Goal: Task Accomplishment & Management: Complete application form

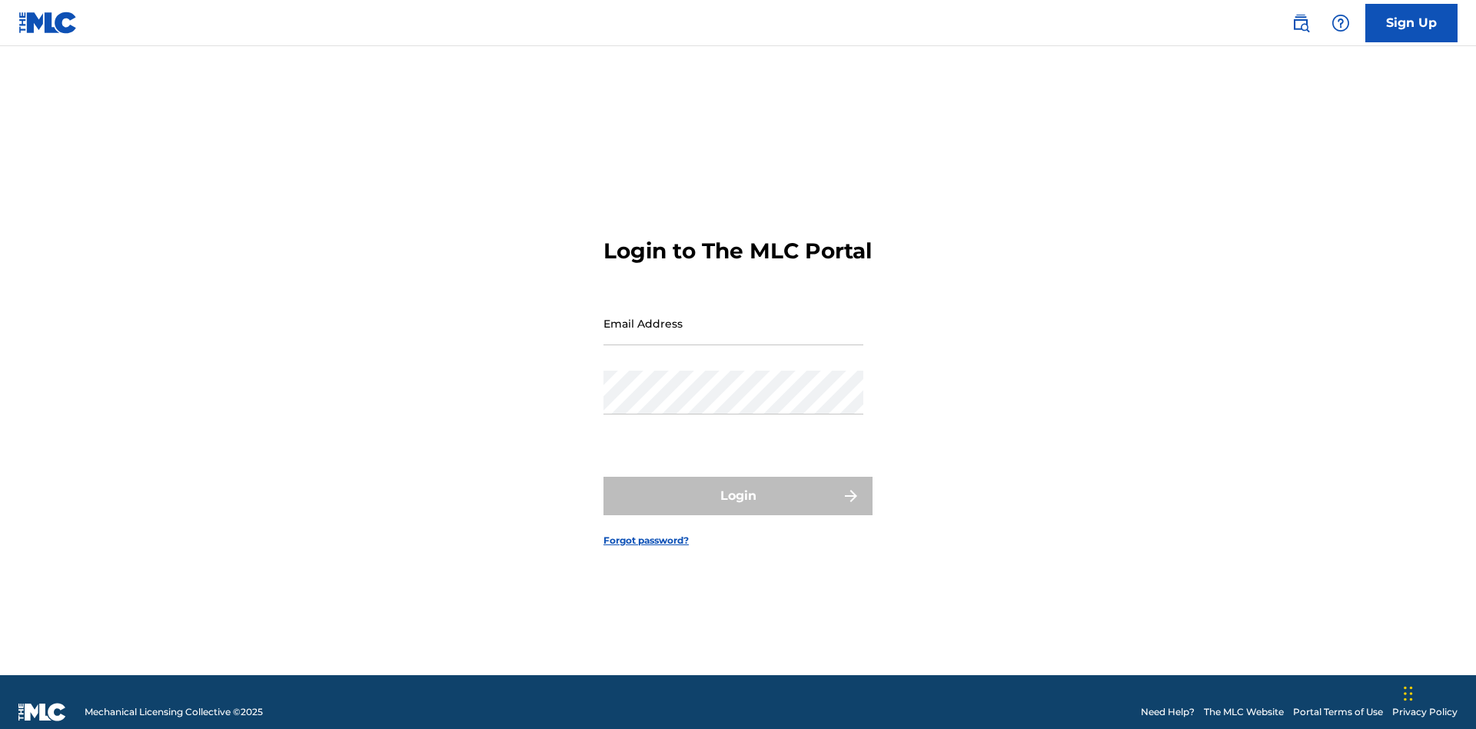
scroll to position [20, 0]
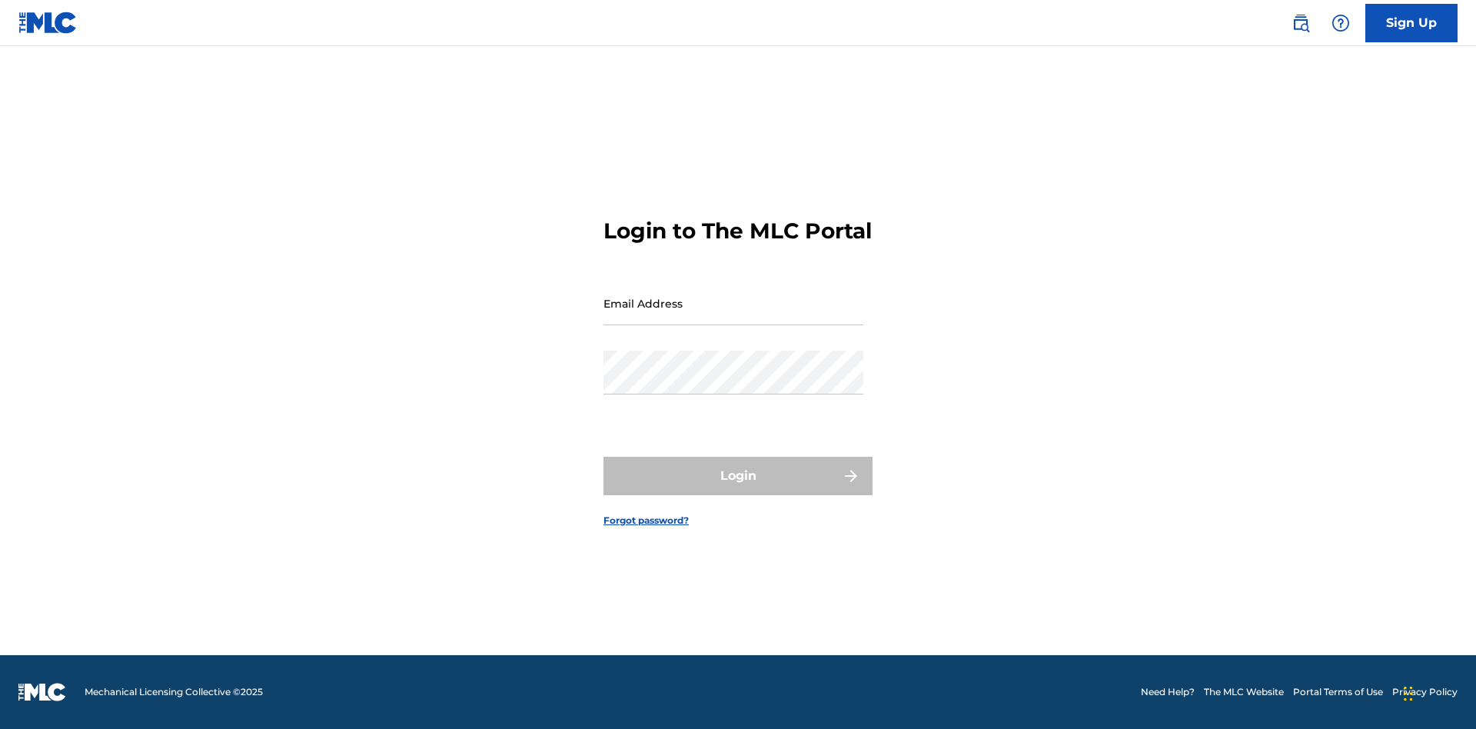
click at [733, 316] on input "Email Address" at bounding box center [733, 303] width 260 height 44
type input "[EMAIL_ADDRESS][DOMAIN_NAME]"
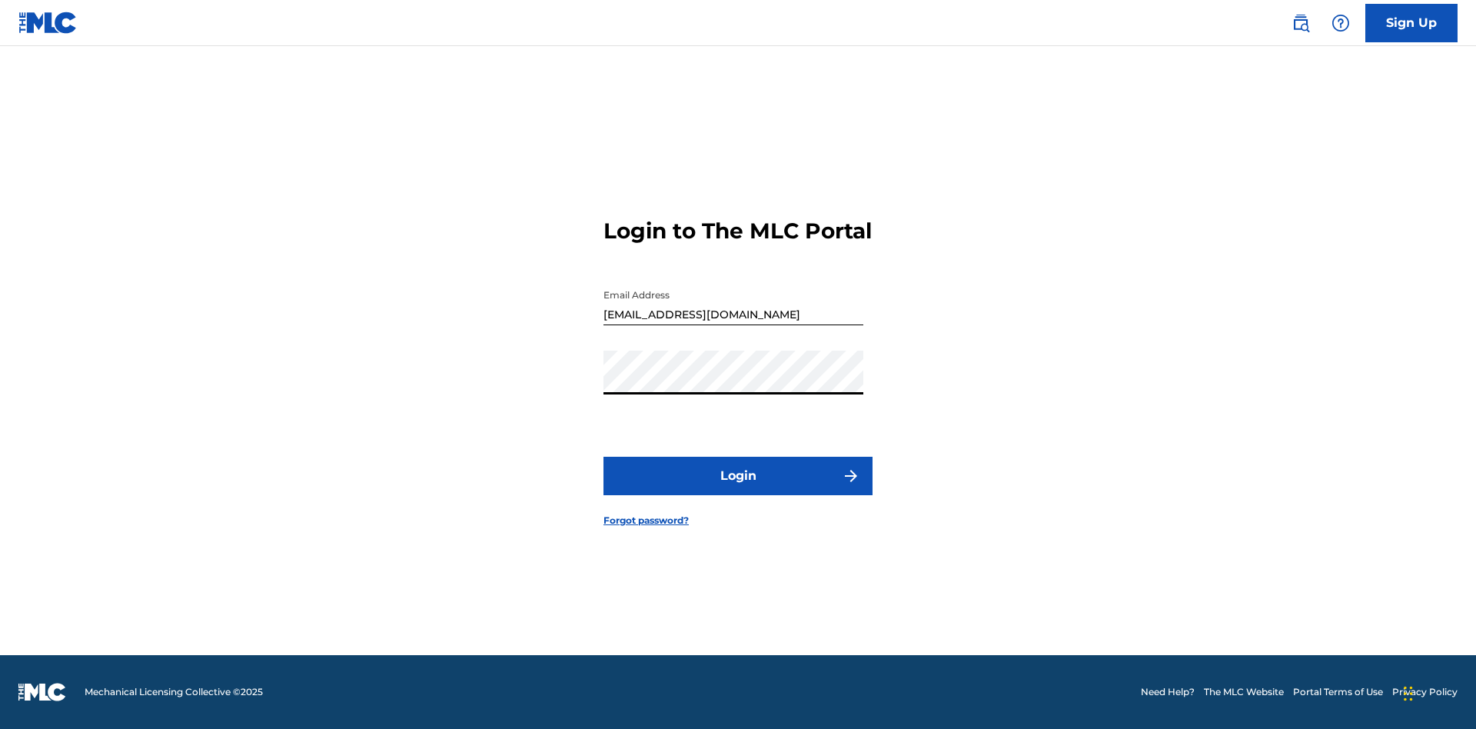
click at [738, 489] on button "Login" at bounding box center [737, 475] width 269 height 38
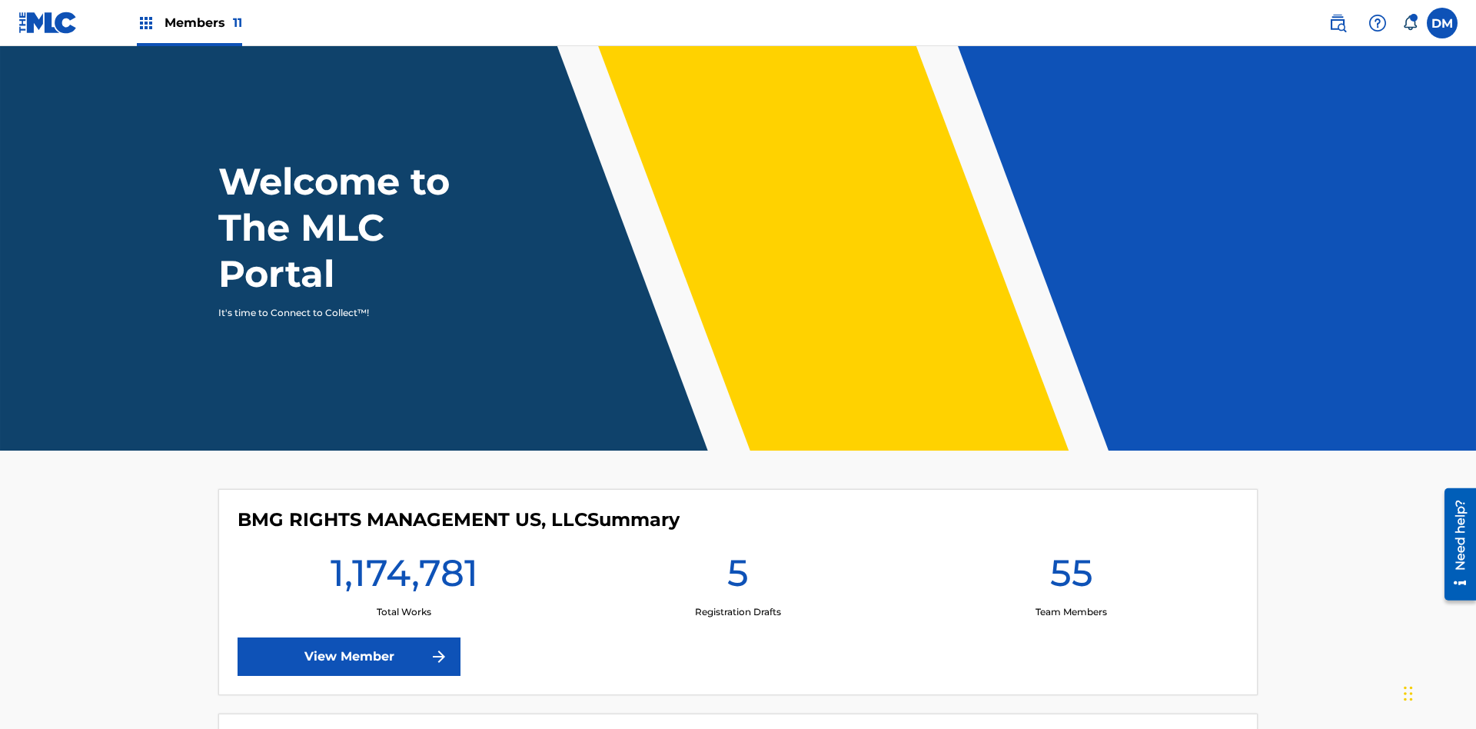
scroll to position [66, 0]
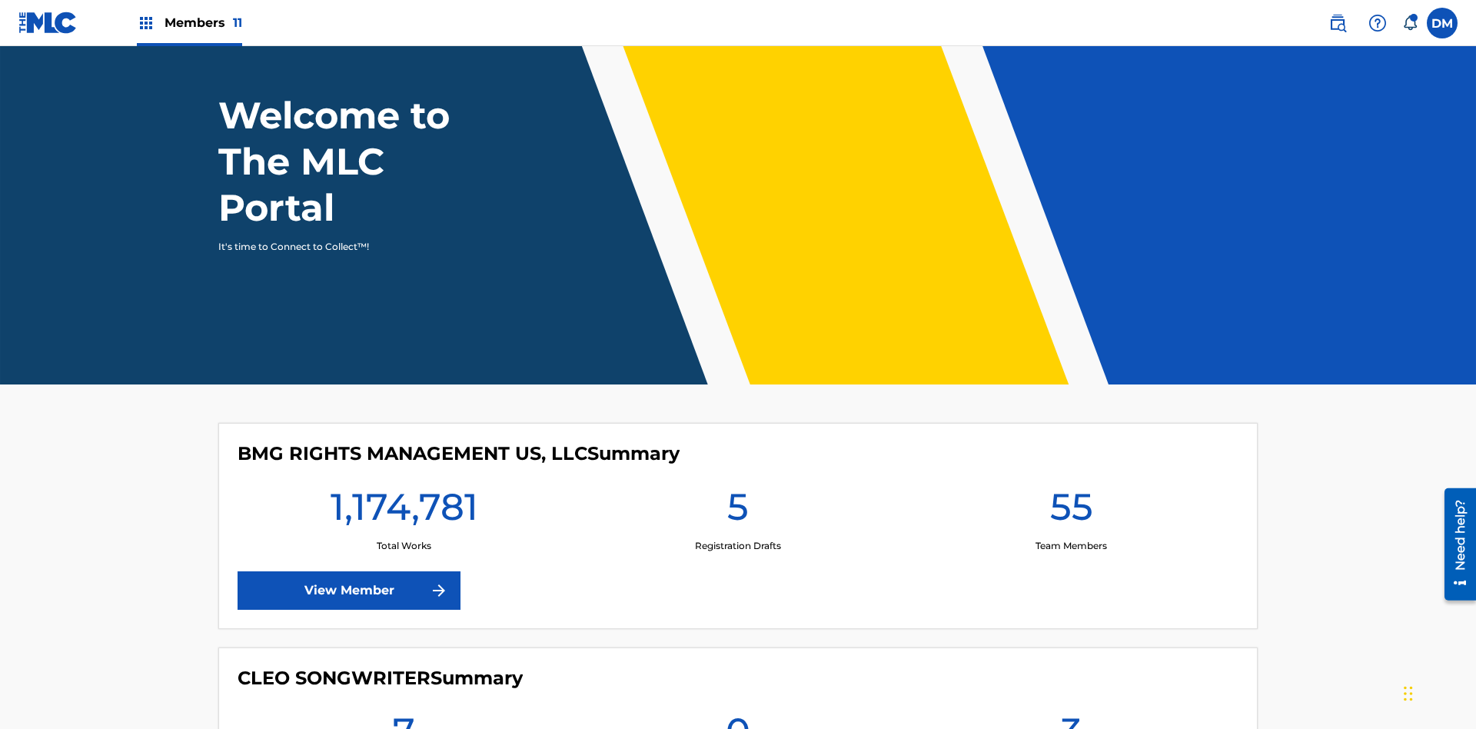
click at [1442, 22] on label at bounding box center [1441, 23] width 31 height 31
click at [1442, 23] on input "[PERSON_NAME] [PERSON_NAME] [PERSON_NAME][EMAIL_ADDRESS][DOMAIN_NAME] Notificat…" at bounding box center [1442, 23] width 0 height 0
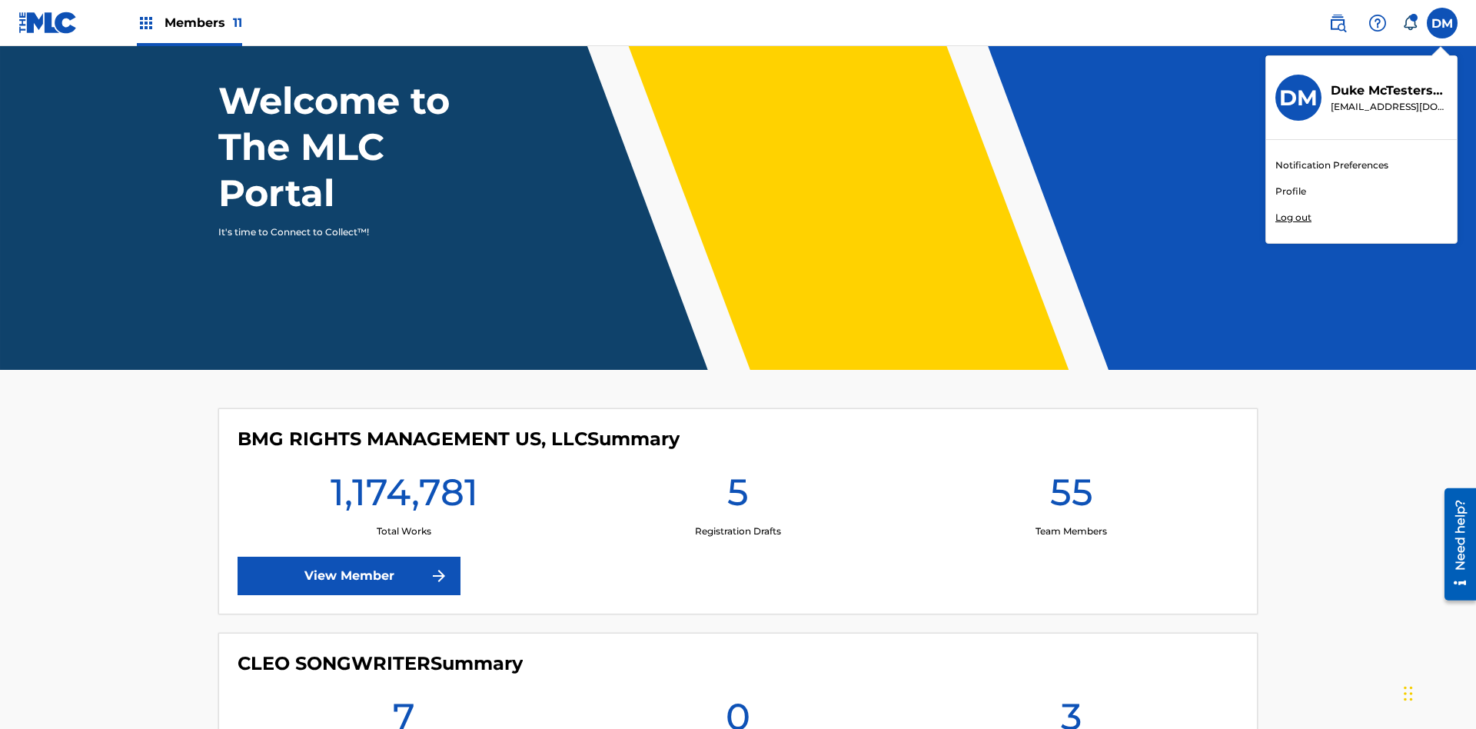
click at [1290, 191] on link "Profile" at bounding box center [1290, 191] width 31 height 14
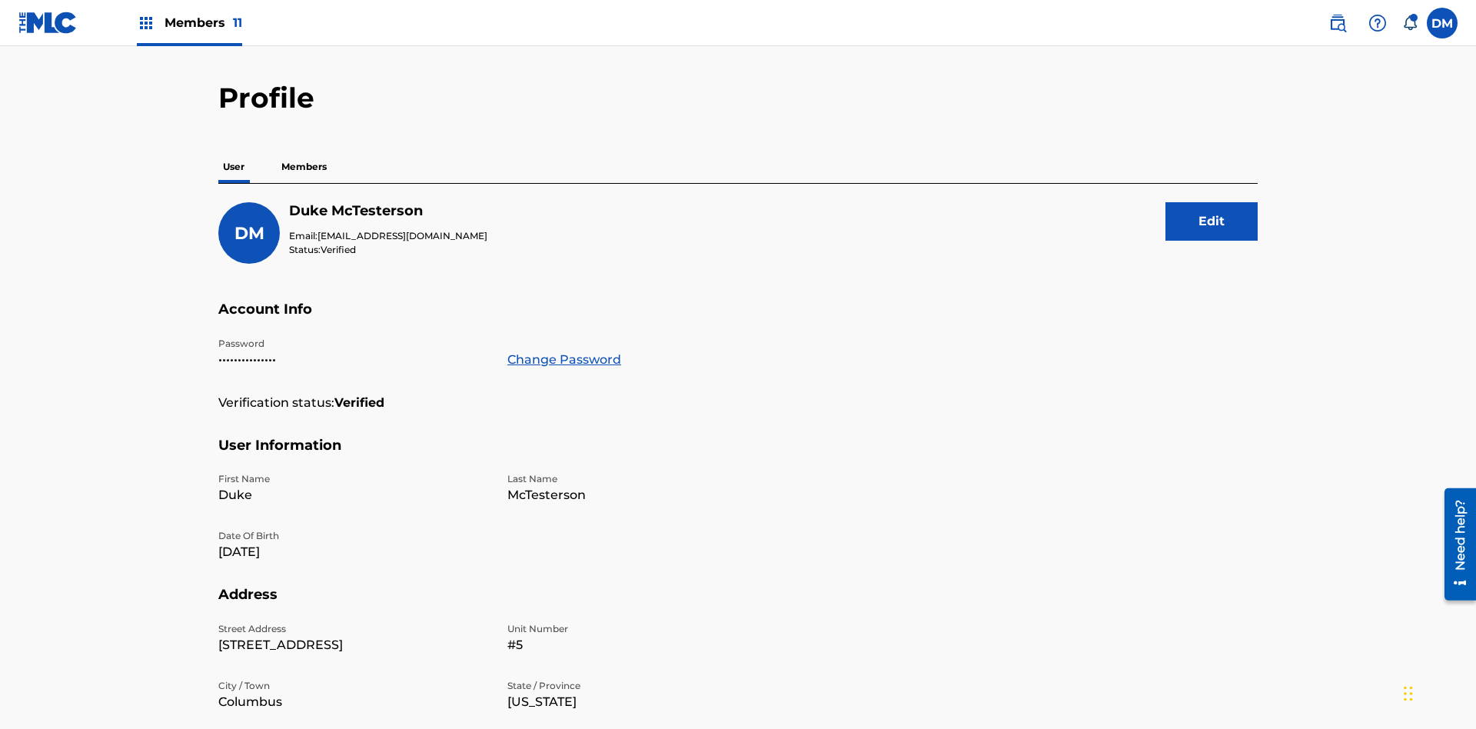
click at [304, 151] on p "Members" at bounding box center [304, 167] width 55 height 32
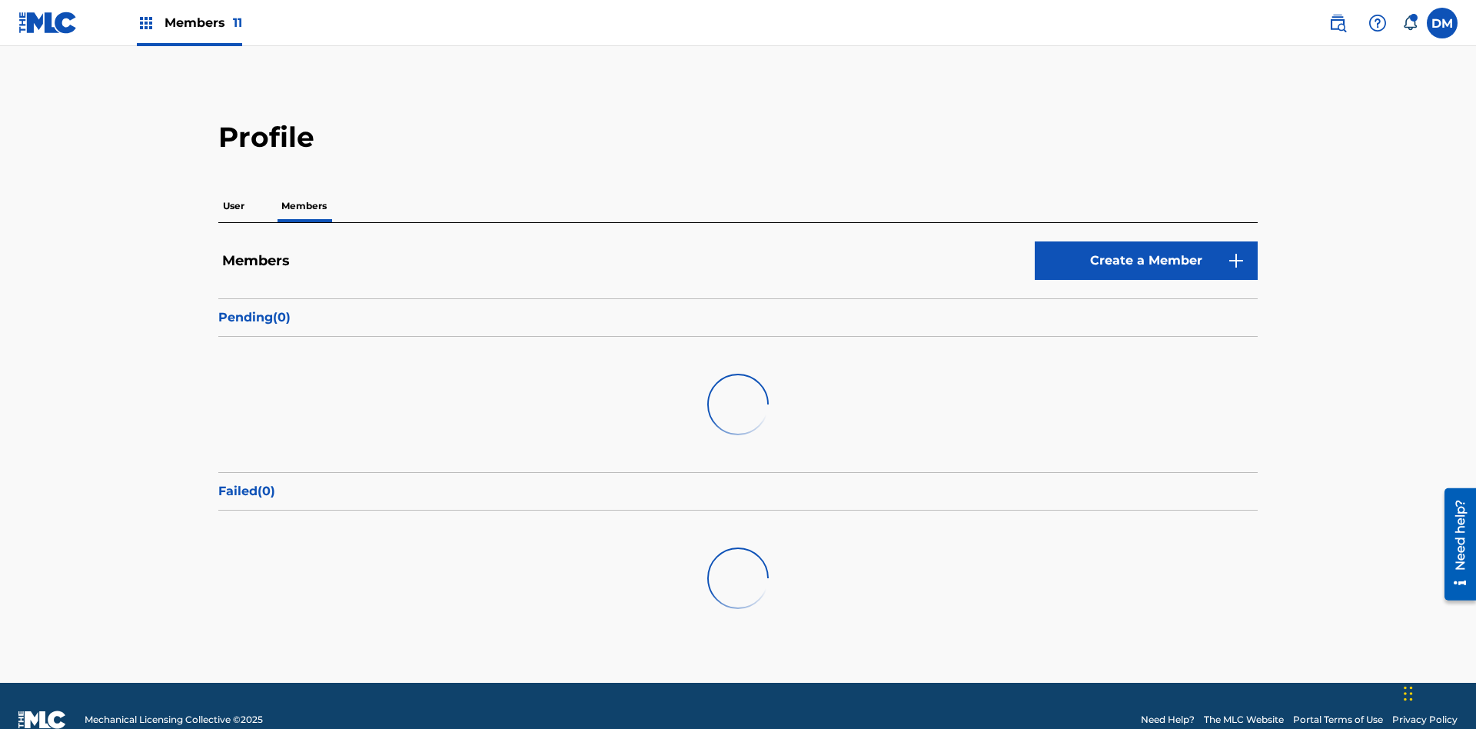
click at [1146, 241] on link "Create a Member" at bounding box center [1145, 260] width 223 height 38
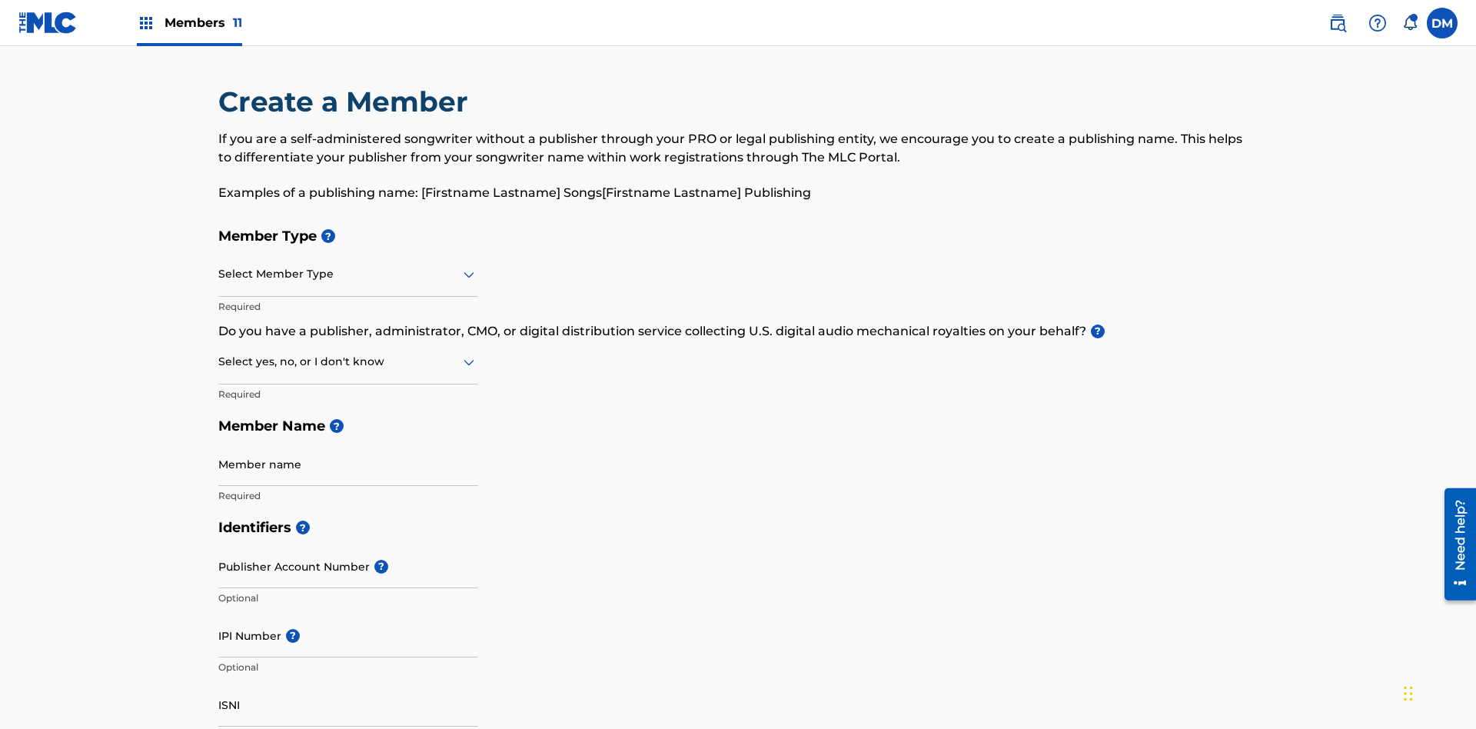
click at [219, 266] on input "text" at bounding box center [219, 274] width 3 height 16
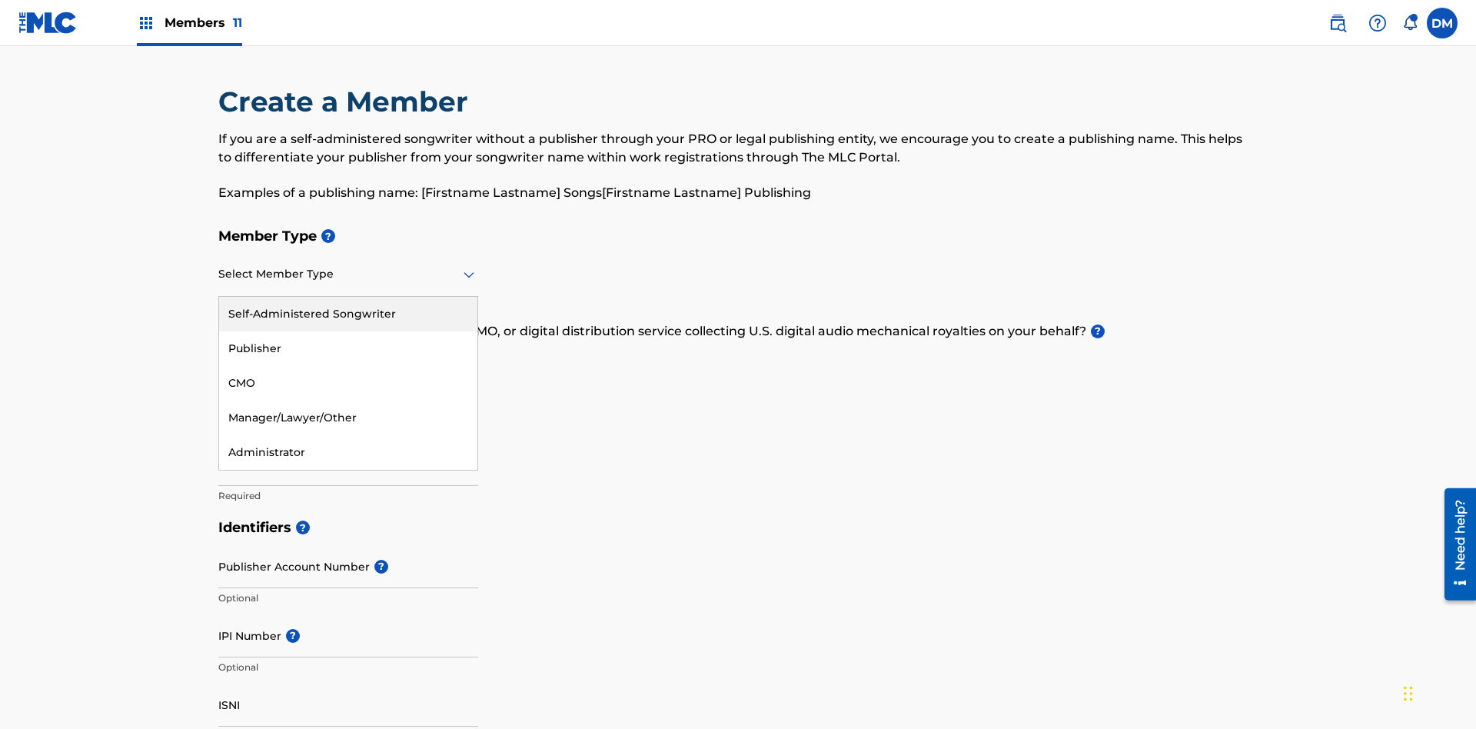
scroll to position [174, 0]
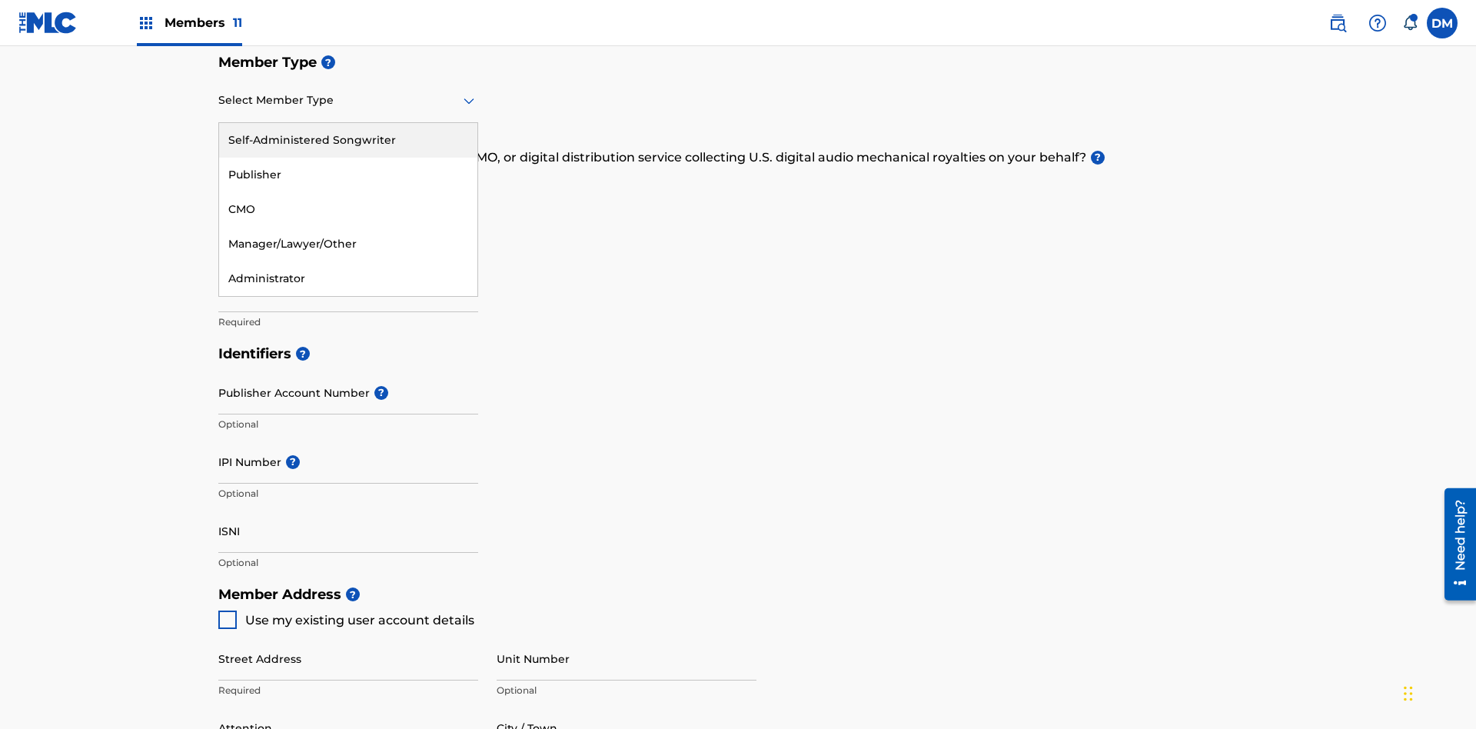
click at [348, 140] on div "Self-Administered Songwriter" at bounding box center [348, 140] width 258 height 35
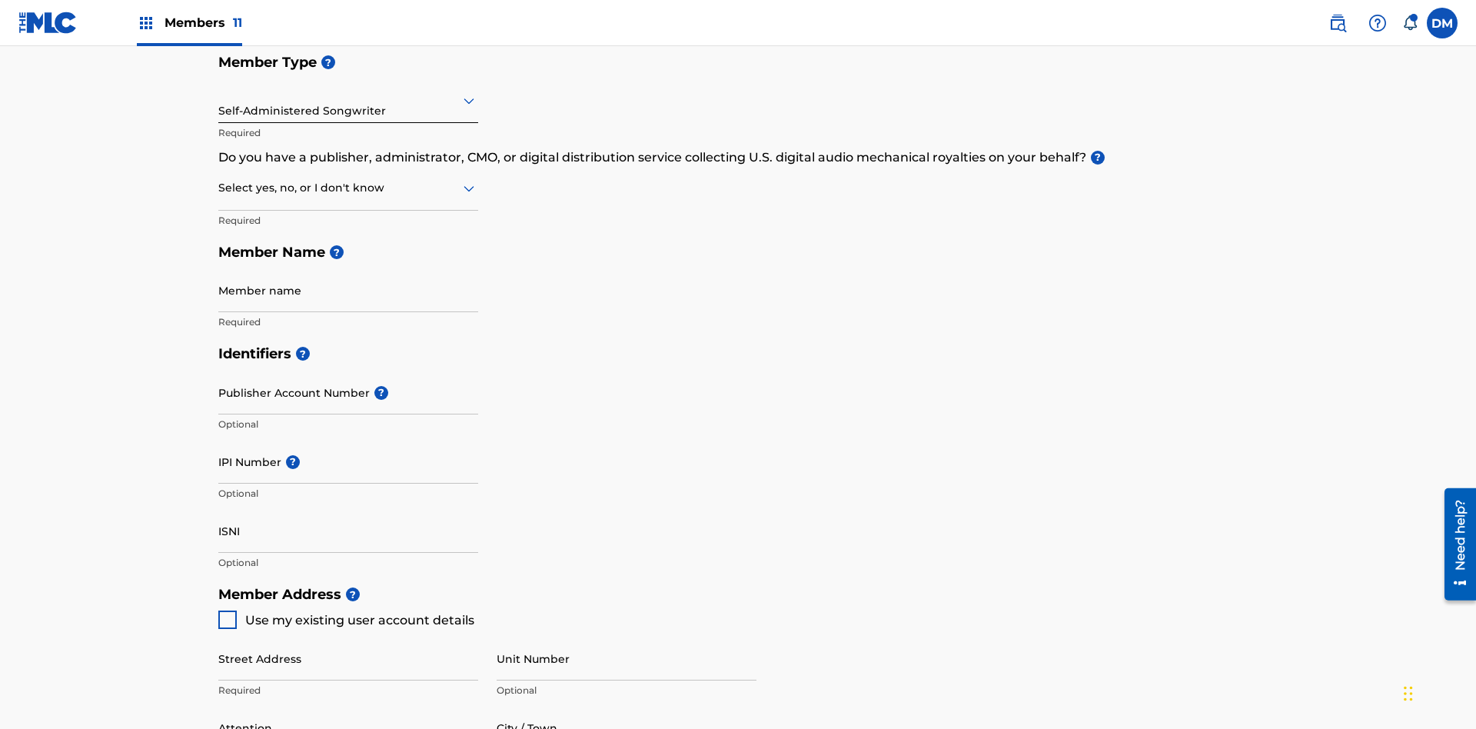
click at [219, 180] on input "text" at bounding box center [219, 188] width 3 height 16
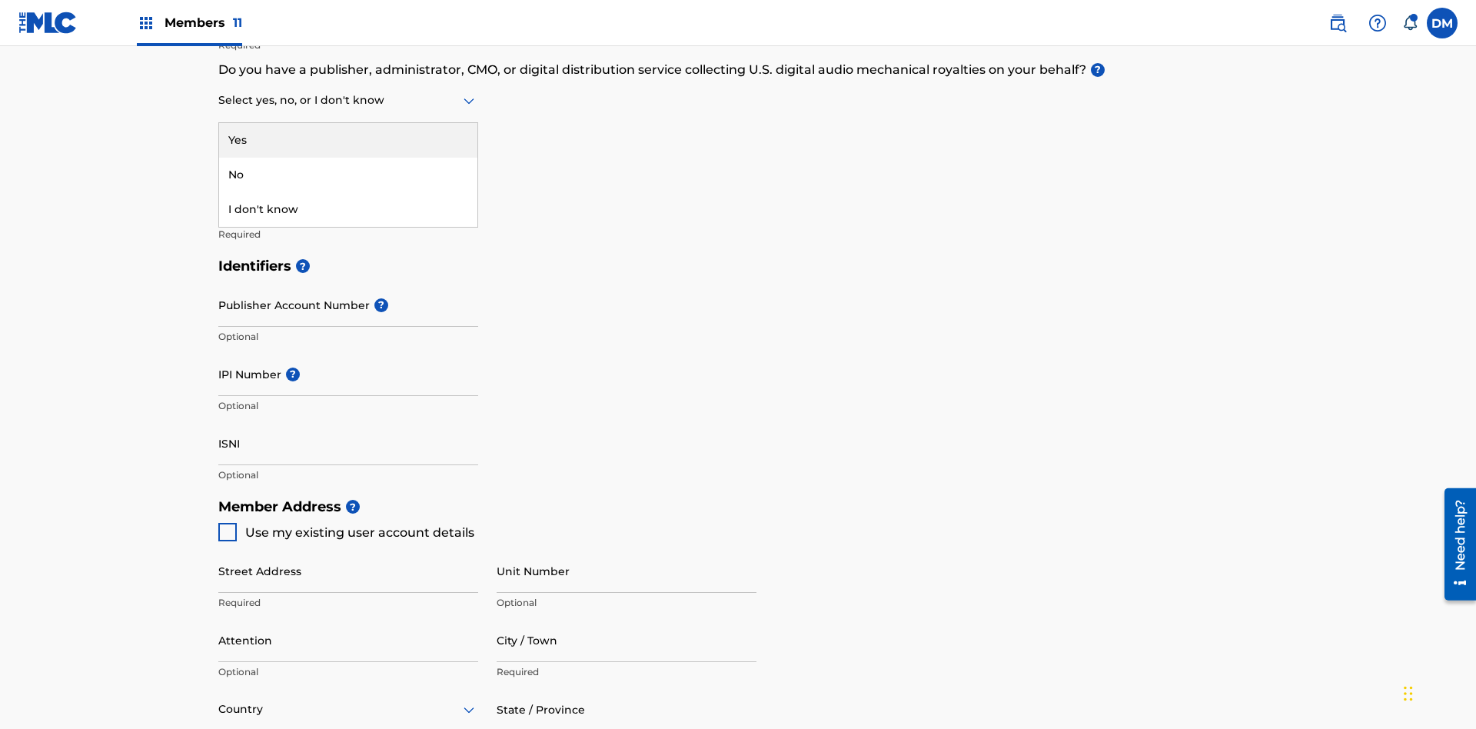
click at [348, 174] on div "No" at bounding box center [348, 175] width 258 height 35
click at [345, 525] on span "Use my existing user account details" at bounding box center [359, 532] width 229 height 15
type input "[STREET_ADDRESS]"
type input "Columbus"
type input "43203"
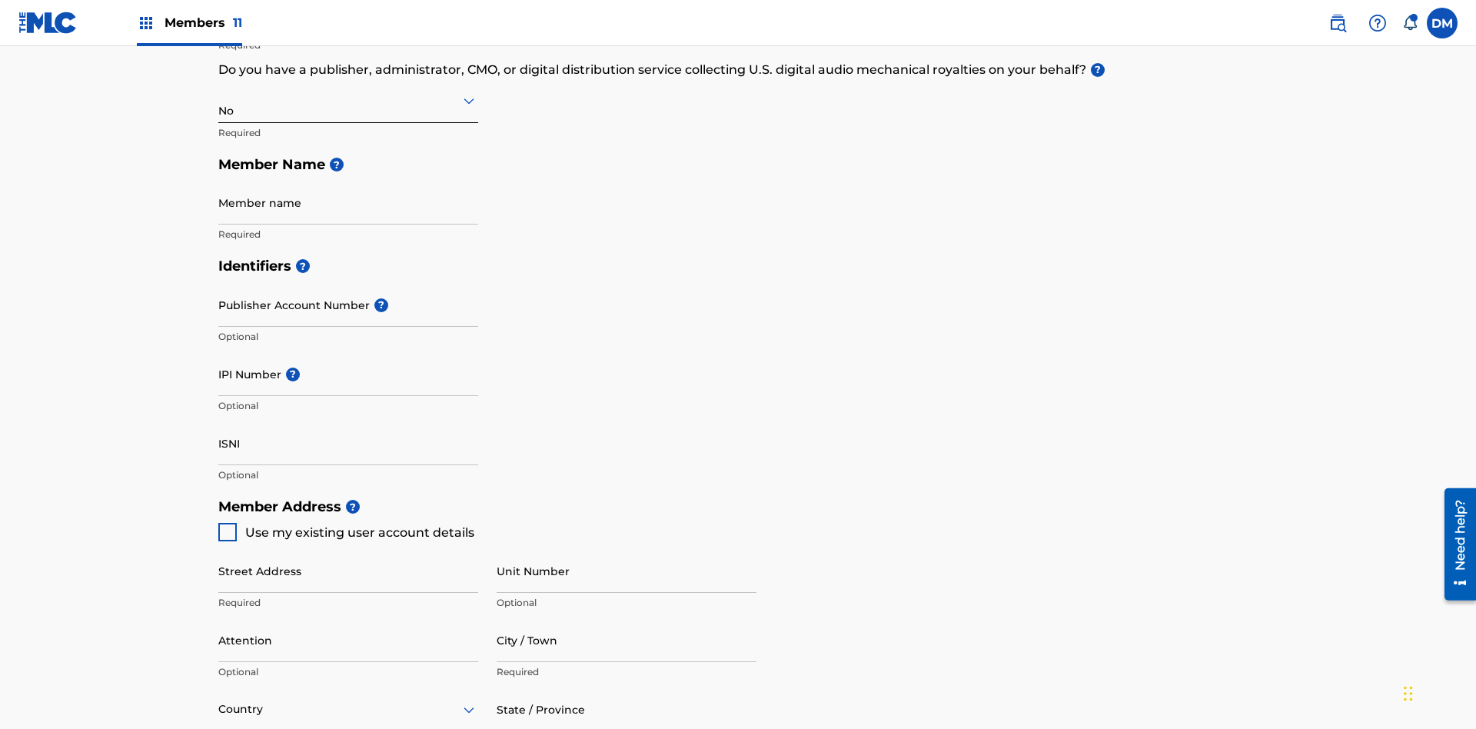
type input "740"
type input "8086351"
type input "[EMAIL_ADDRESS][DOMAIN_NAME]"
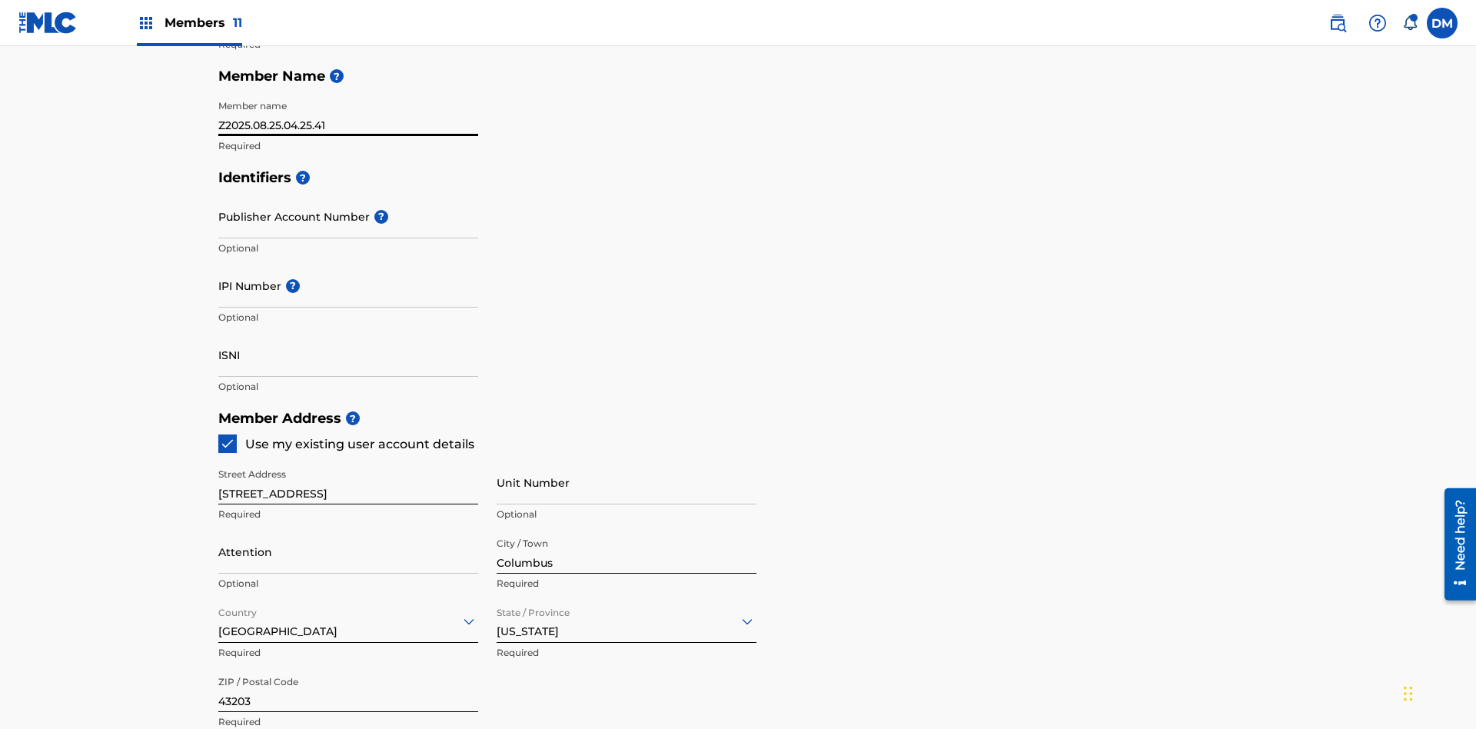
scroll to position [772, 0]
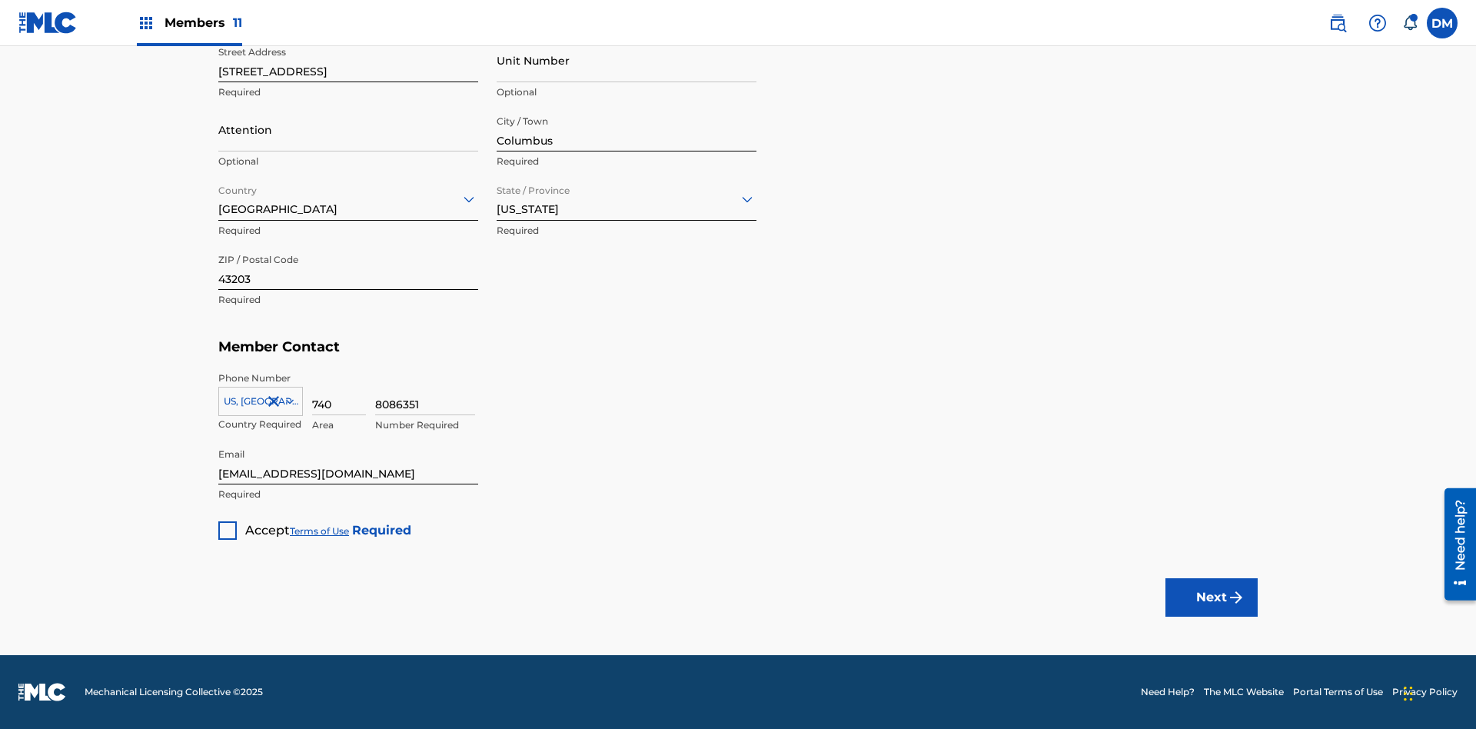
type input "Z2025.08.25.04.25.41"
click at [227, 530] on div at bounding box center [227, 530] width 18 height 18
click at [1211, 596] on button "Next" at bounding box center [1211, 597] width 92 height 38
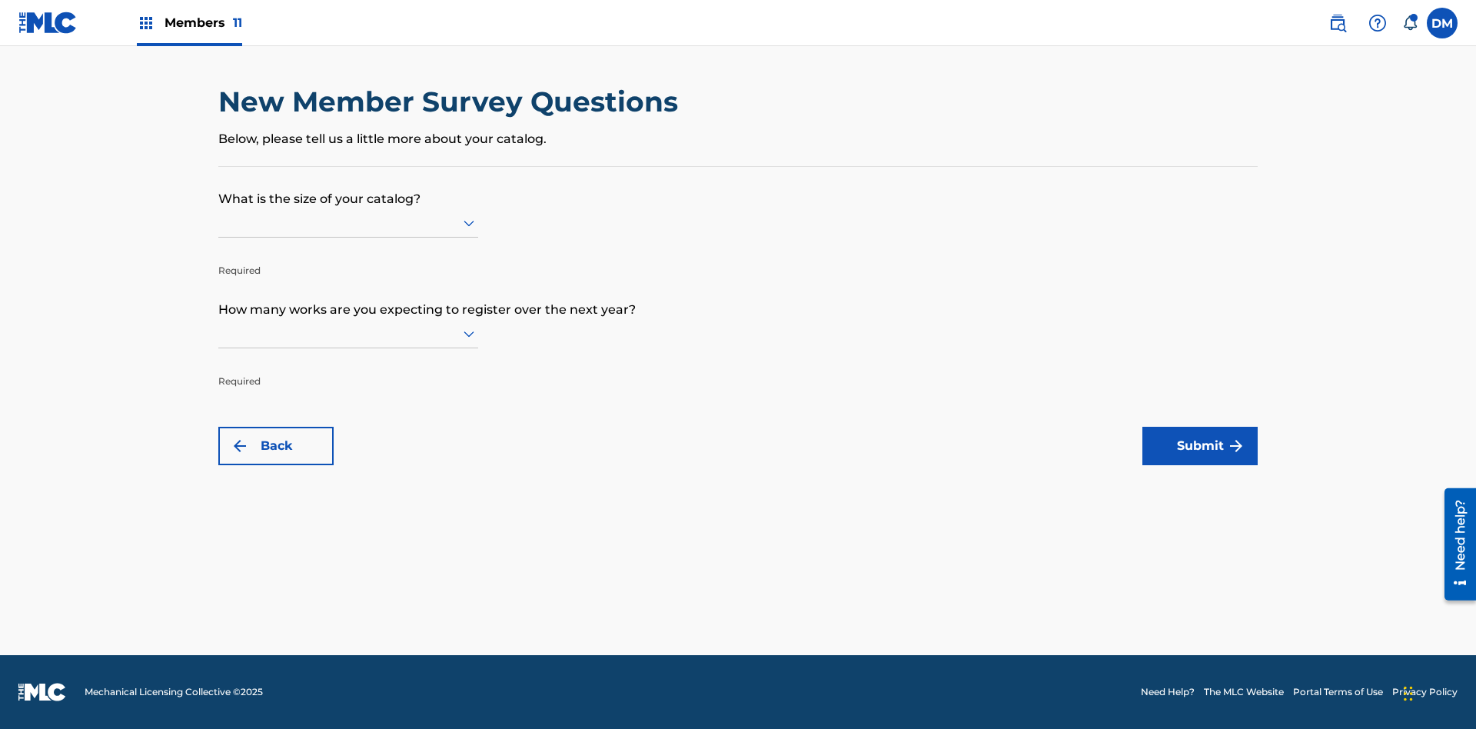
click at [219, 222] on input "text" at bounding box center [219, 222] width 3 height 16
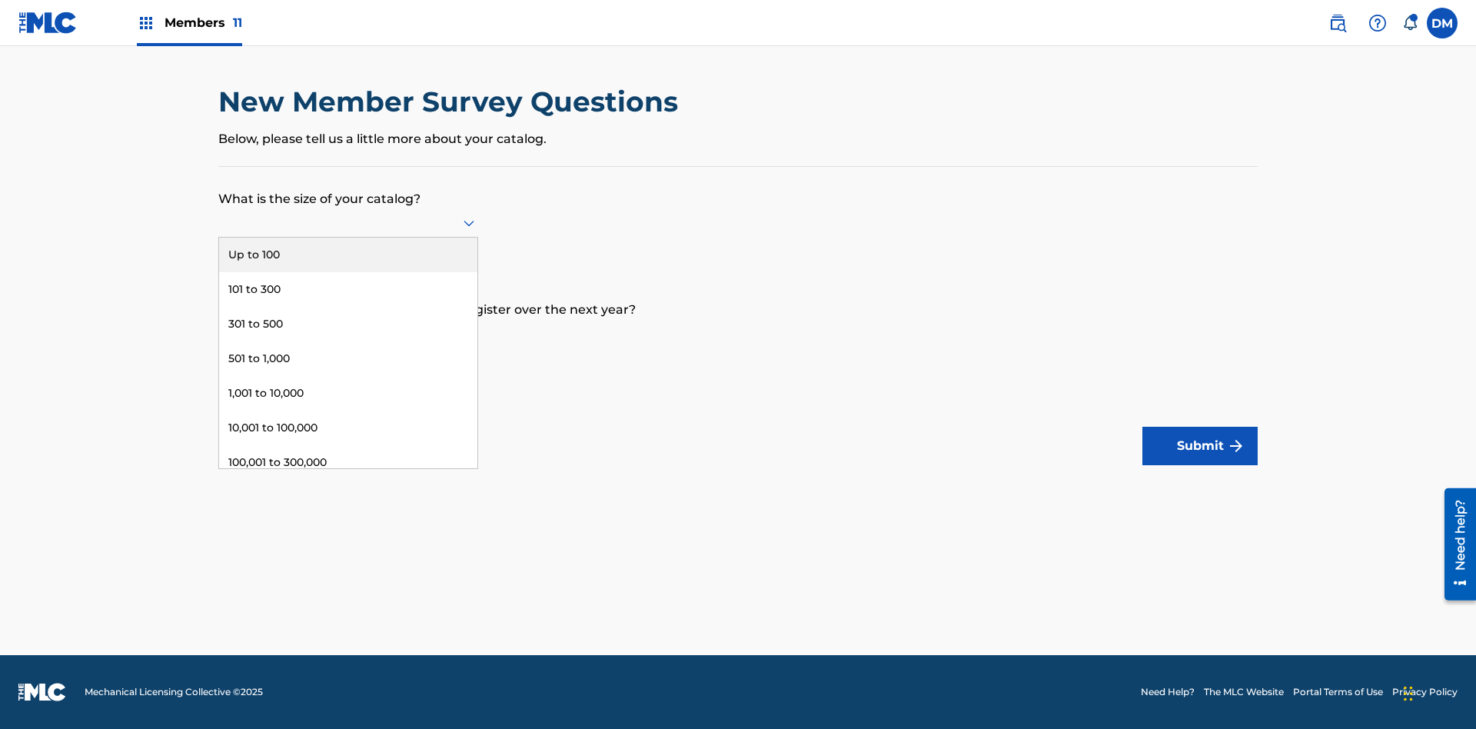
click at [348, 254] on div "Up to 100" at bounding box center [348, 254] width 258 height 35
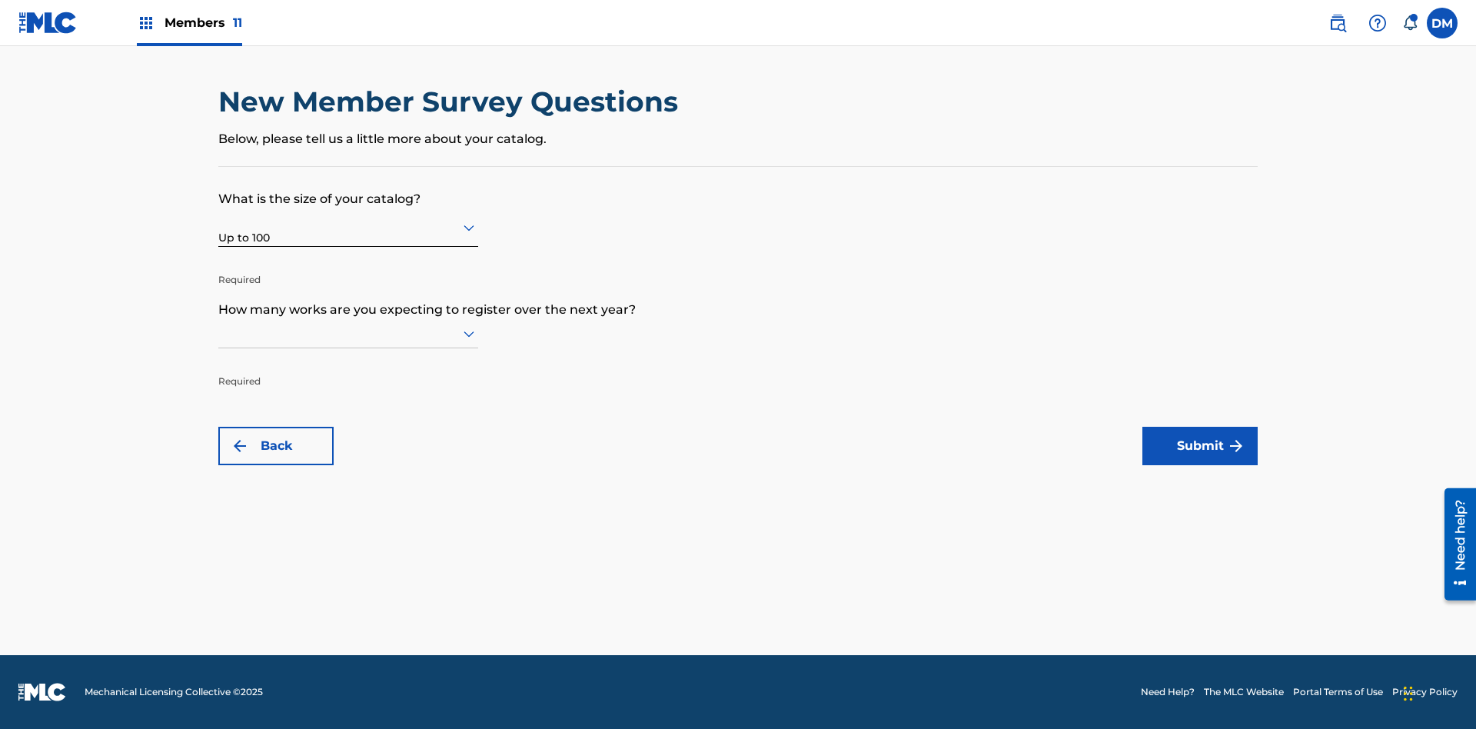
click at [219, 333] on input "text" at bounding box center [219, 333] width 3 height 16
click at [348, 469] on div "501 to 1,000" at bounding box center [348, 469] width 258 height 35
click at [1200, 446] on button "Submit" at bounding box center [1199, 446] width 115 height 38
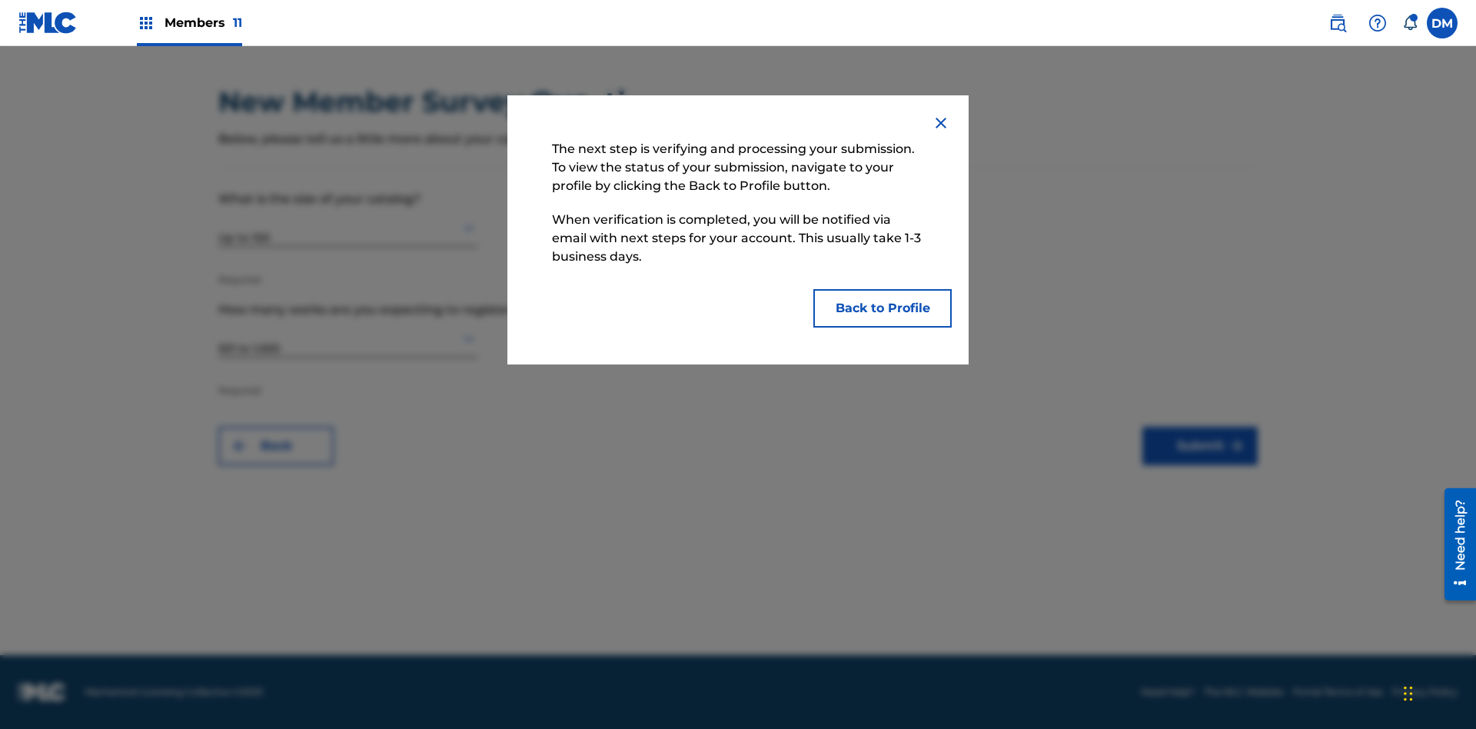
click at [882, 308] on button "Back to Profile" at bounding box center [882, 308] width 138 height 38
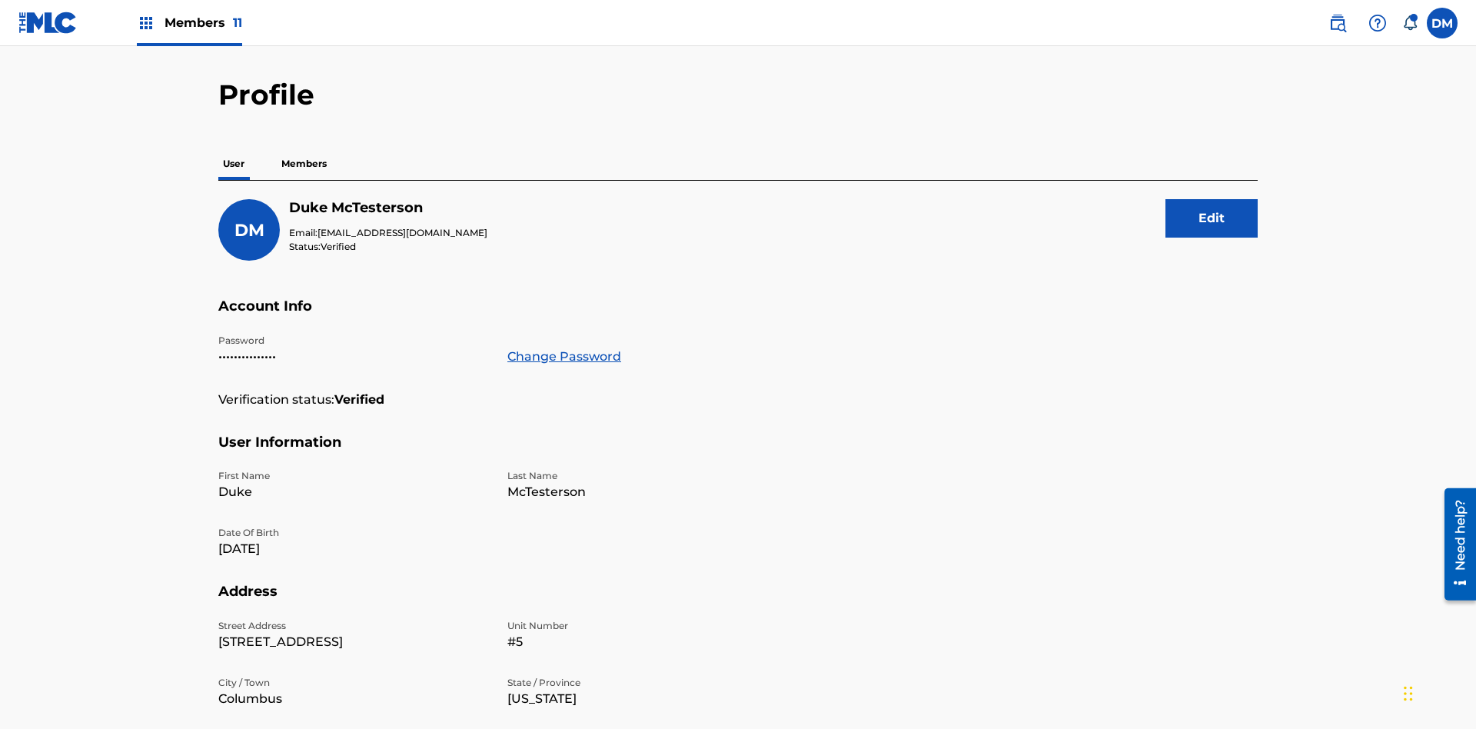
click at [304, 148] on p "Members" at bounding box center [304, 164] width 55 height 32
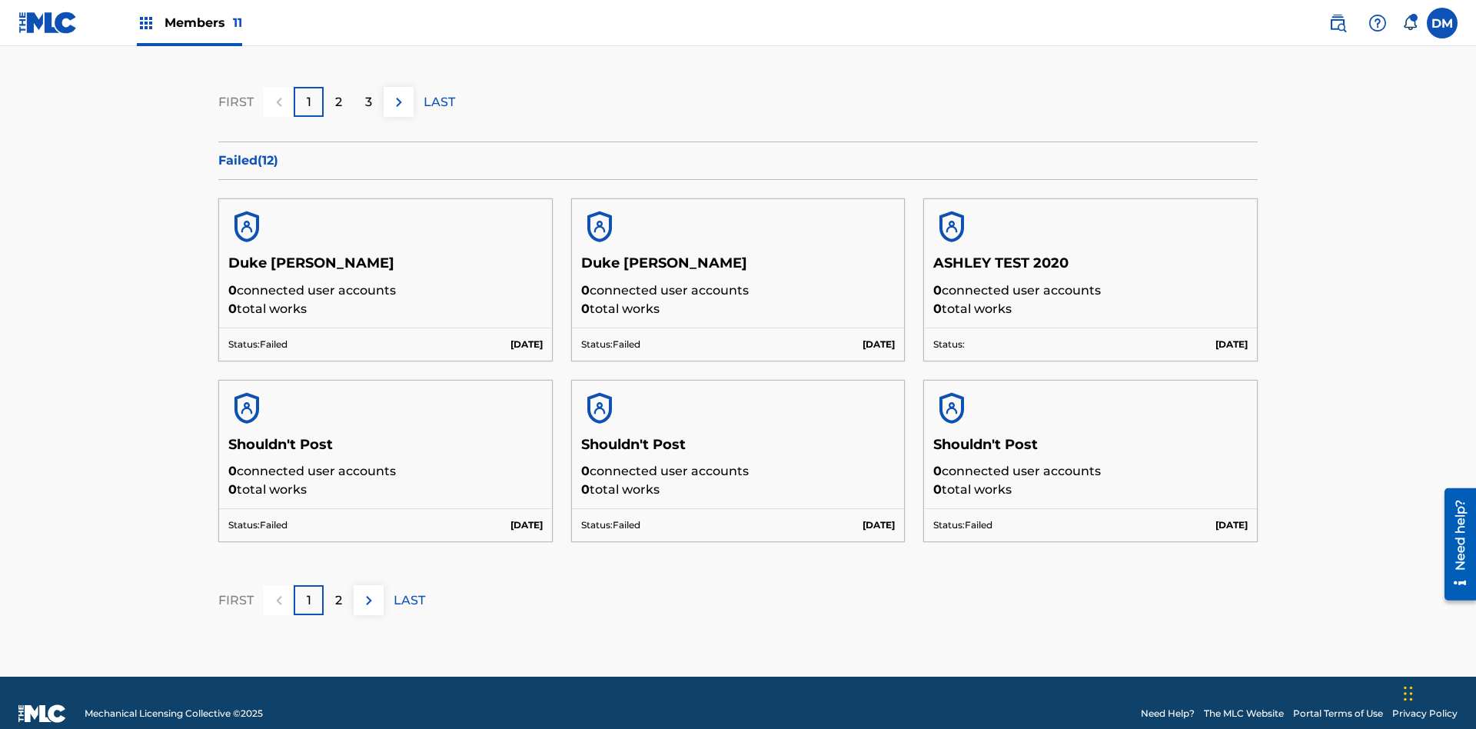
click at [439, 101] on p "LAST" at bounding box center [439, 102] width 32 height 18
